Goal: Transaction & Acquisition: Purchase product/service

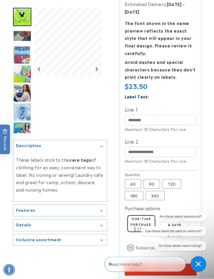
scroll to position [101, 0]
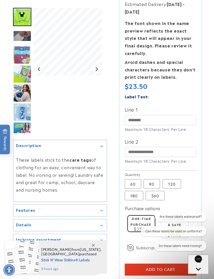
click at [156, 194] on label "360 Variant sold out or unavailable" at bounding box center [154, 195] width 19 height 9
click at [154, 182] on label "90 Variant sold out or unavailable" at bounding box center [151, 183] width 16 height 9
click at [139, 183] on label "60 Variant sold out or unavailable" at bounding box center [133, 183] width 16 height 9
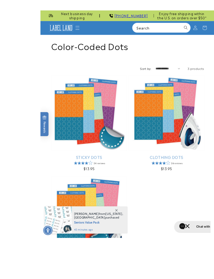
scroll to position [6, 0]
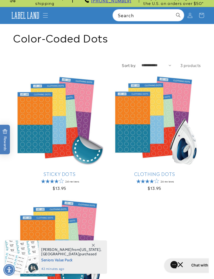
click at [157, 171] on link "Clothing Dots" at bounding box center [154, 174] width 93 height 6
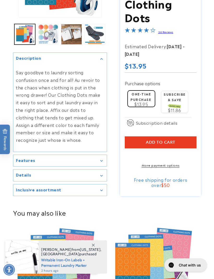
scroll to position [140, 0]
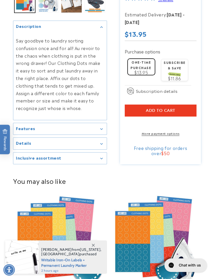
click at [100, 129] on summary "Features" at bounding box center [59, 129] width 93 height 12
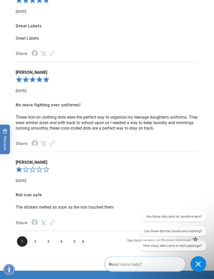
scroll to position [780, 0]
click at [37, 236] on span "2" at bounding box center [35, 241] width 10 height 10
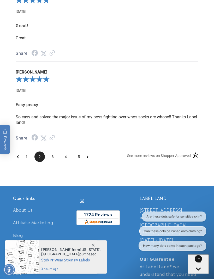
scroll to position [869, 0]
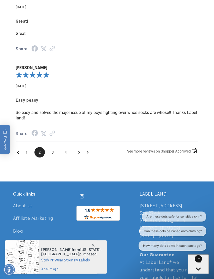
click at [54, 147] on span "3" at bounding box center [52, 152] width 10 height 10
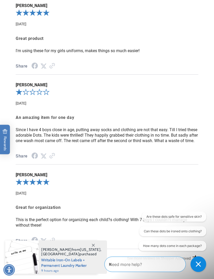
scroll to position [807, 0]
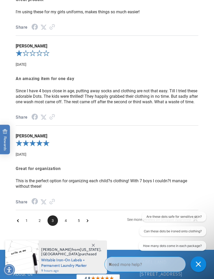
click at [69, 215] on span "4" at bounding box center [65, 220] width 10 height 10
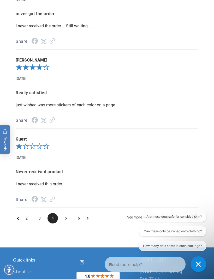
scroll to position [869, 0]
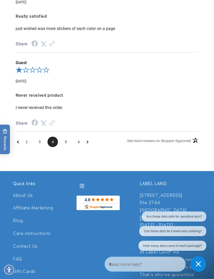
click at [66, 137] on span "5" at bounding box center [65, 142] width 10 height 10
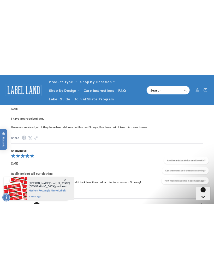
scroll to position [794, 0]
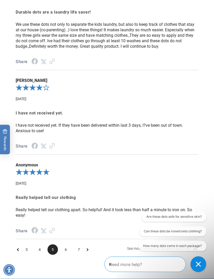
click at [77, 244] on span "7" at bounding box center [78, 249] width 10 height 10
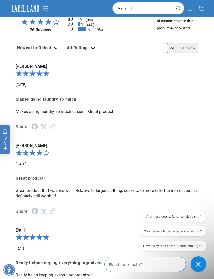
scroll to position [687, 0]
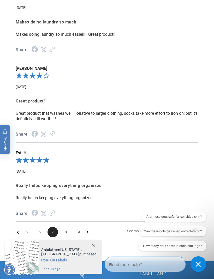
click at [67, 227] on span "8" at bounding box center [65, 232] width 10 height 10
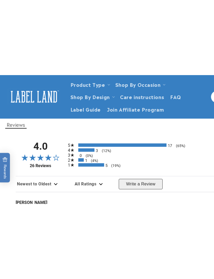
scroll to position [415, 0]
